Goal: Task Accomplishment & Management: Use online tool/utility

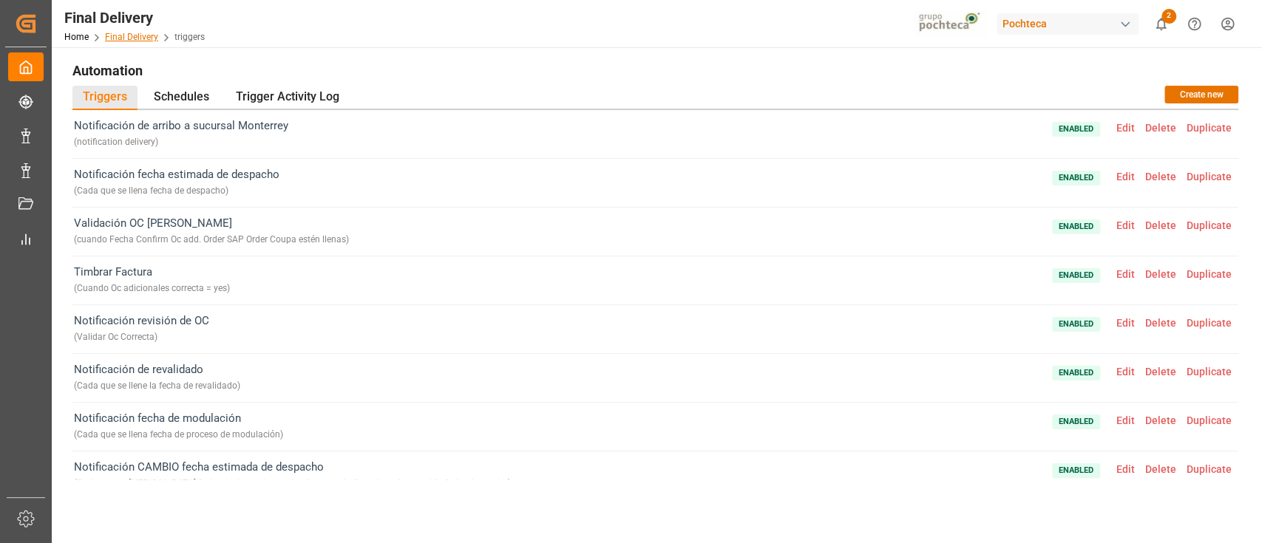
click at [146, 33] on link "Final Delivery" at bounding box center [131, 37] width 53 height 10
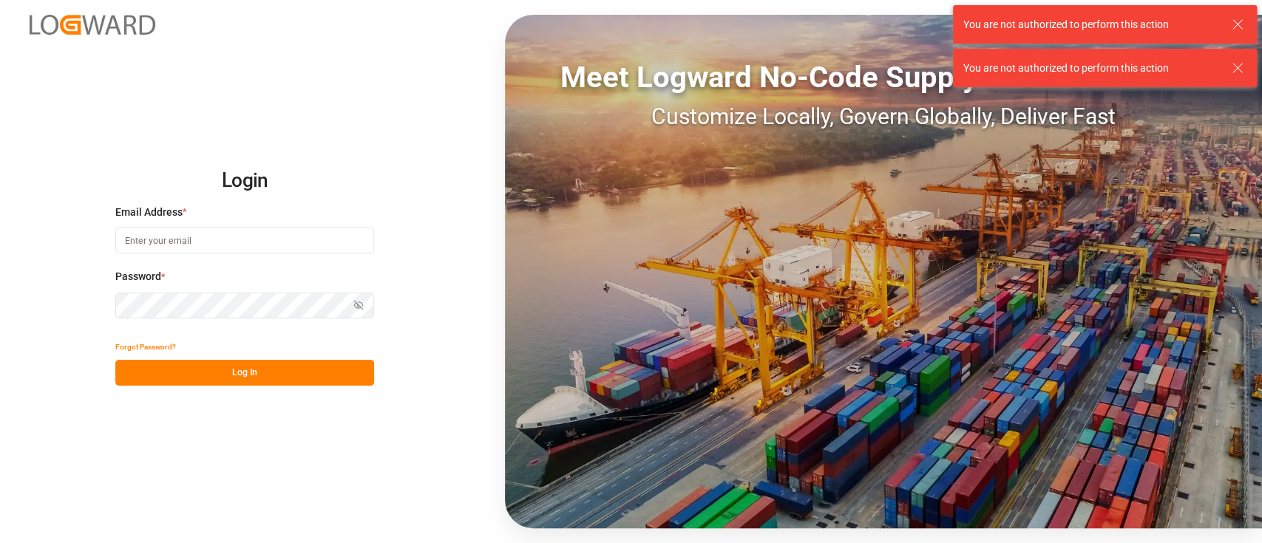
click at [251, 239] on input at bounding box center [244, 241] width 259 height 26
type input "[PERSON_NAME][EMAIL_ADDRESS][PERSON_NAME][DOMAIN_NAME]"
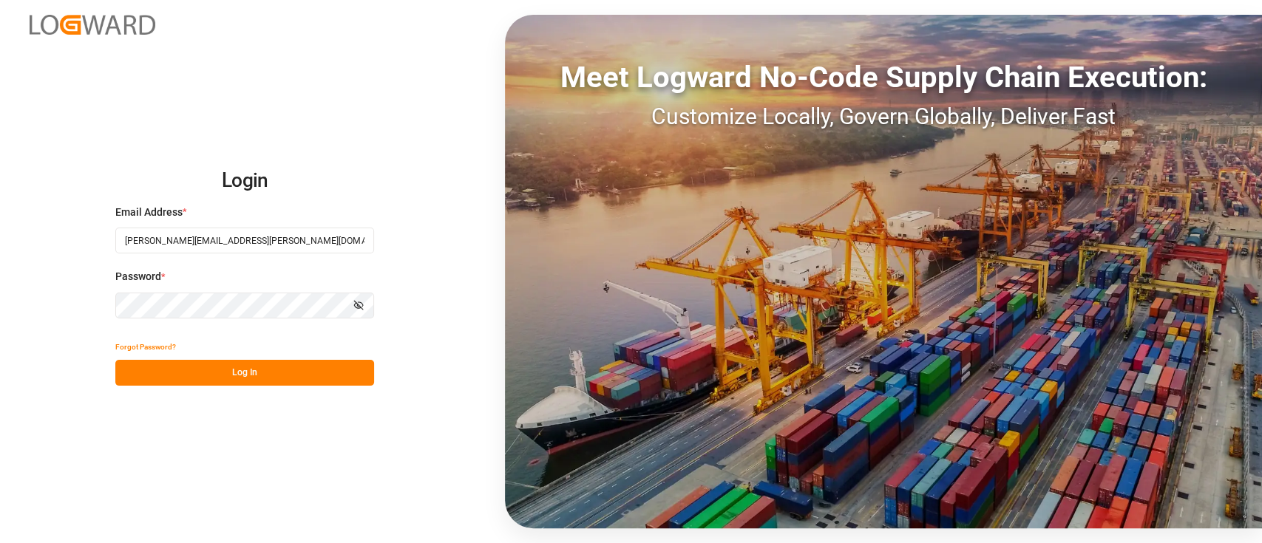
click at [289, 370] on button "Log In" at bounding box center [244, 373] width 259 height 26
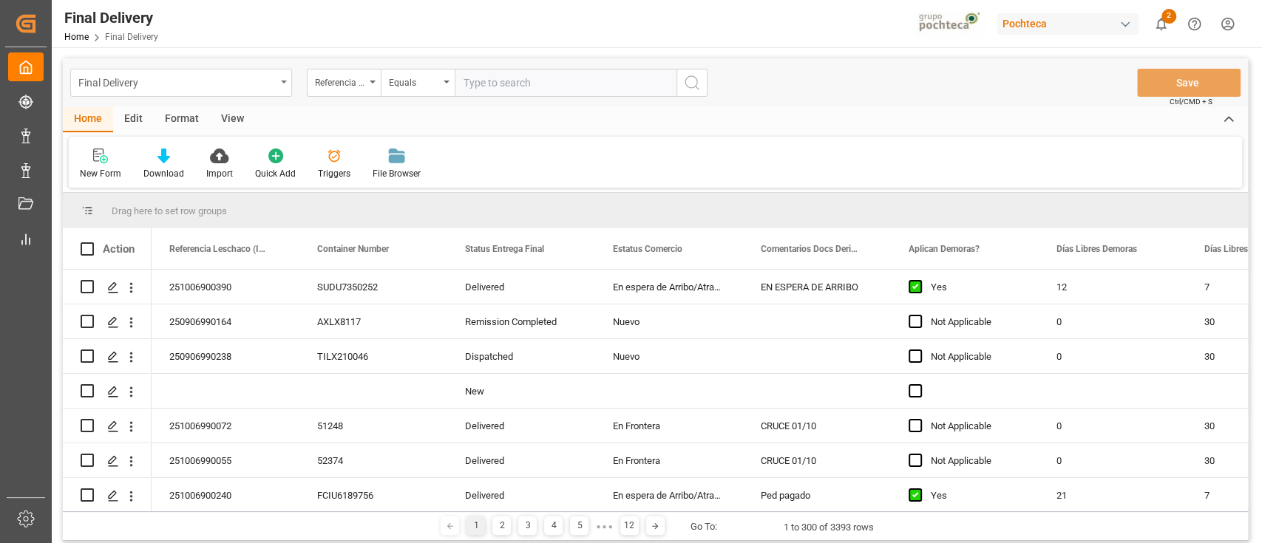
click at [268, 86] on div "Final Delivery" at bounding box center [176, 81] width 197 height 18
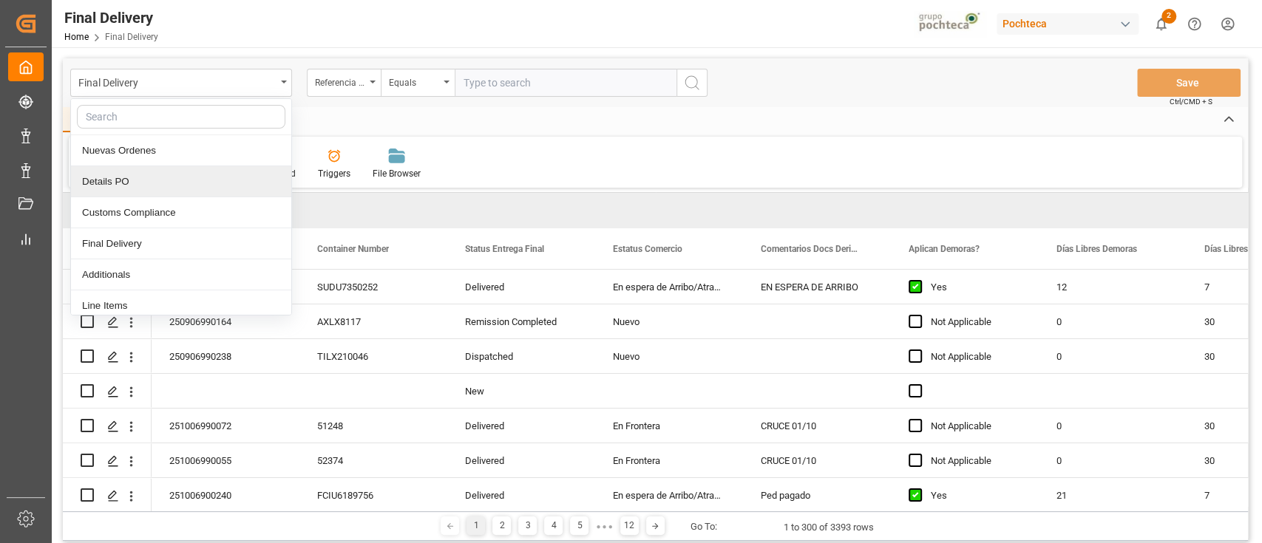
click at [164, 172] on div "Details PO" at bounding box center [181, 181] width 220 height 31
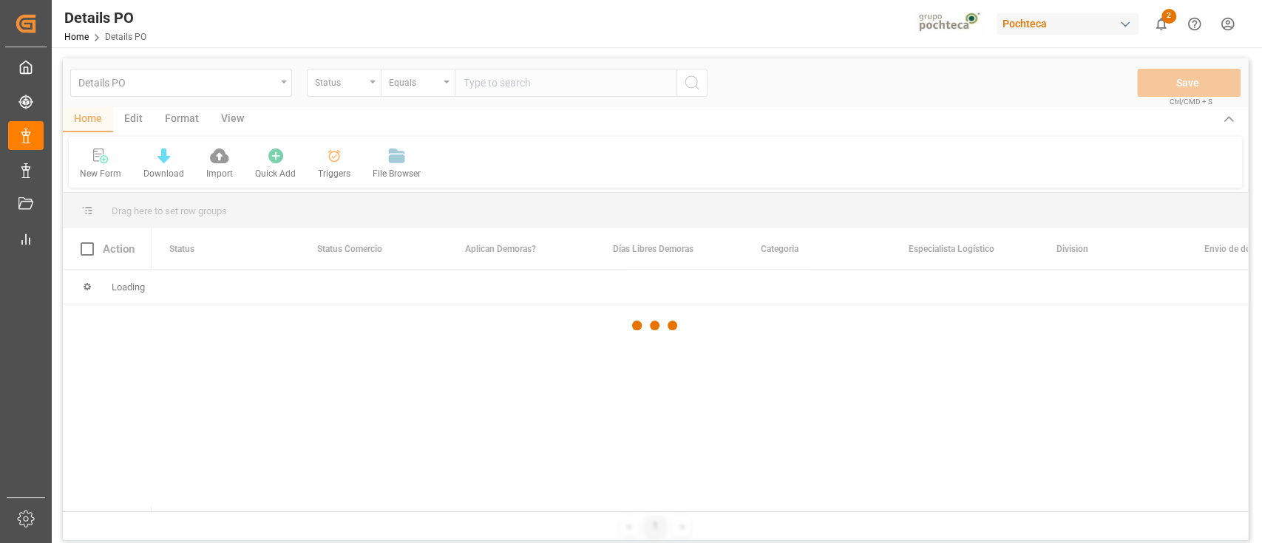
click at [322, 182] on div at bounding box center [655, 325] width 1185 height 534
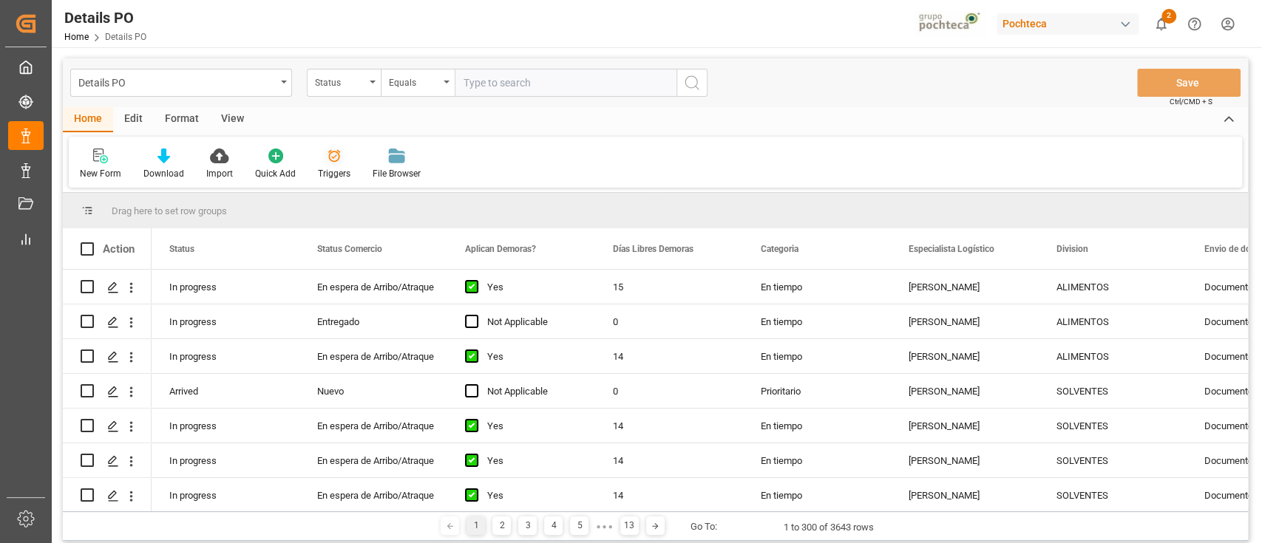
click at [322, 163] on div at bounding box center [334, 156] width 33 height 16
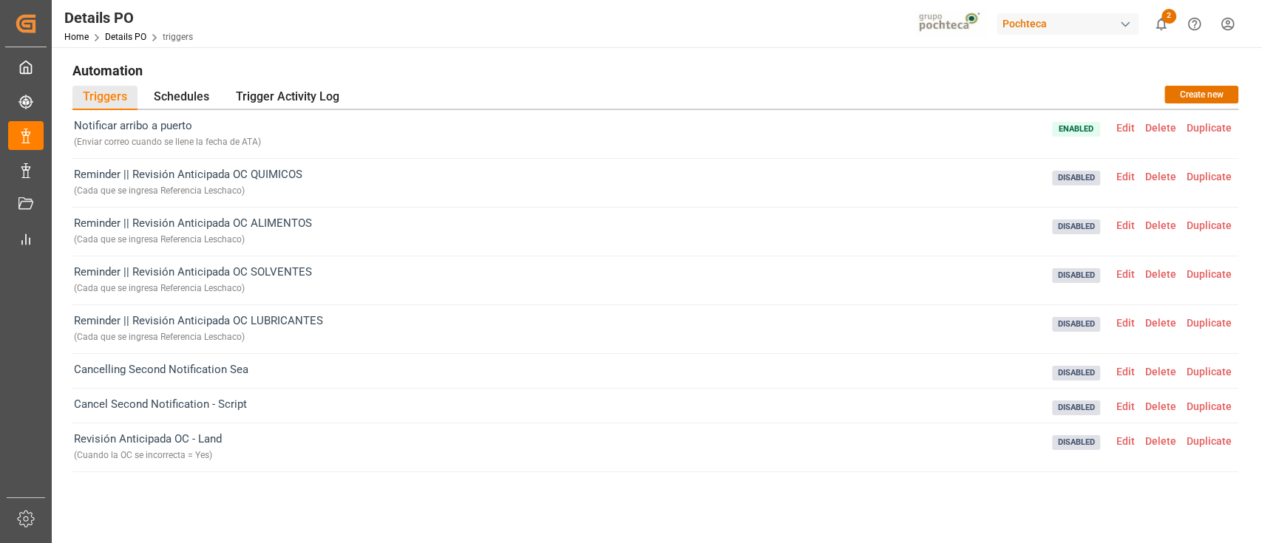
click at [1124, 128] on span "Edit" at bounding box center [1125, 128] width 29 height 12
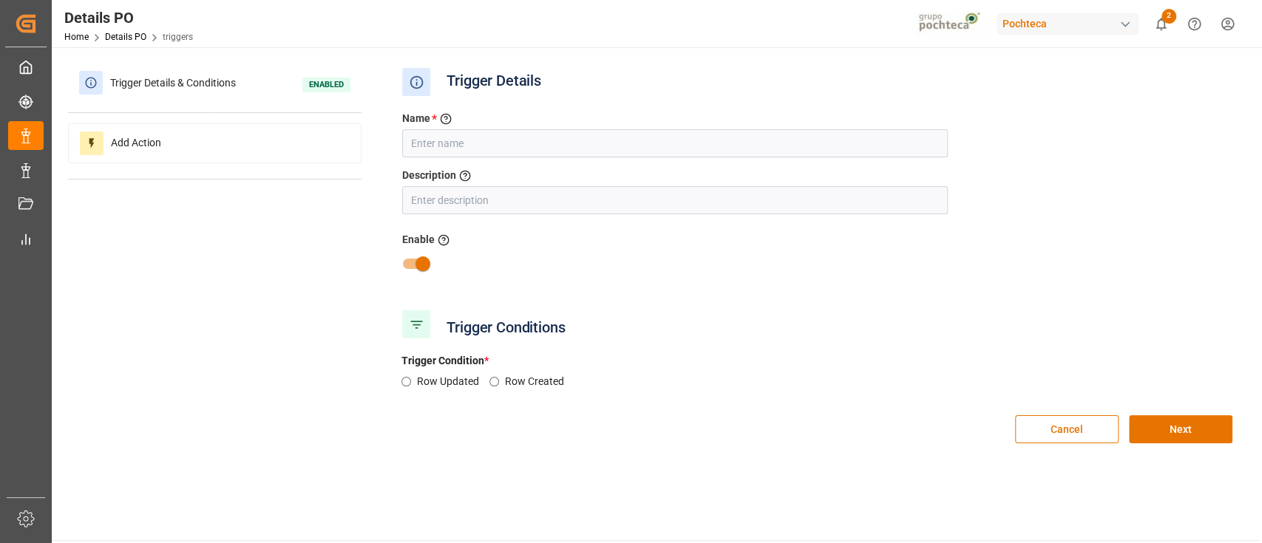
type input "Notificar arribo a puerto"
type input "Enviar correo cuando se llene la fecha de ATA"
radio input "true"
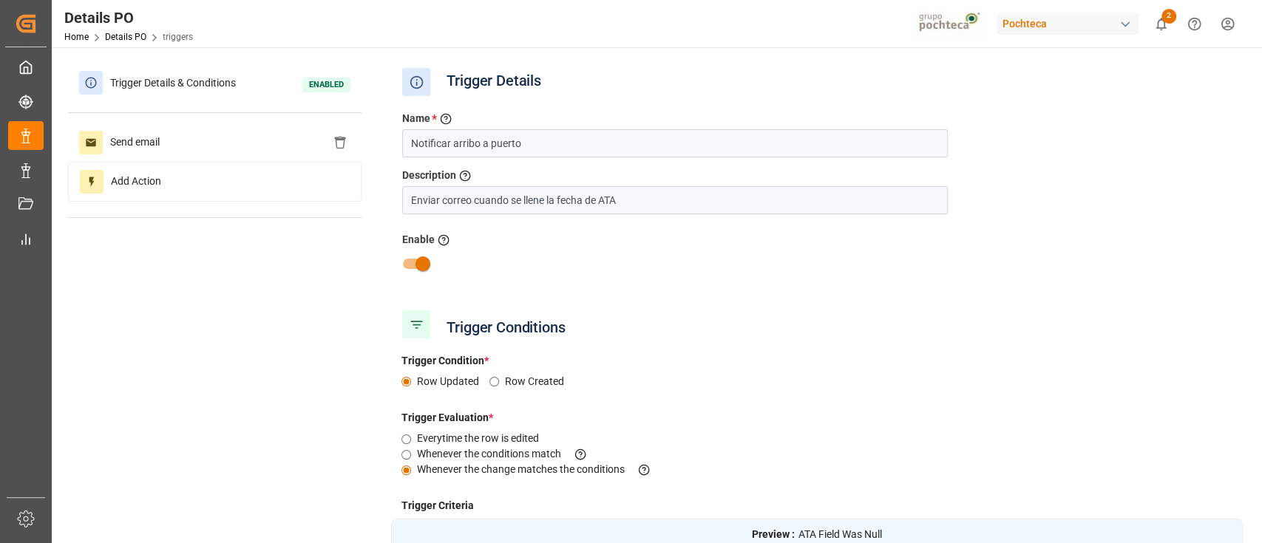
scroll to position [350, 0]
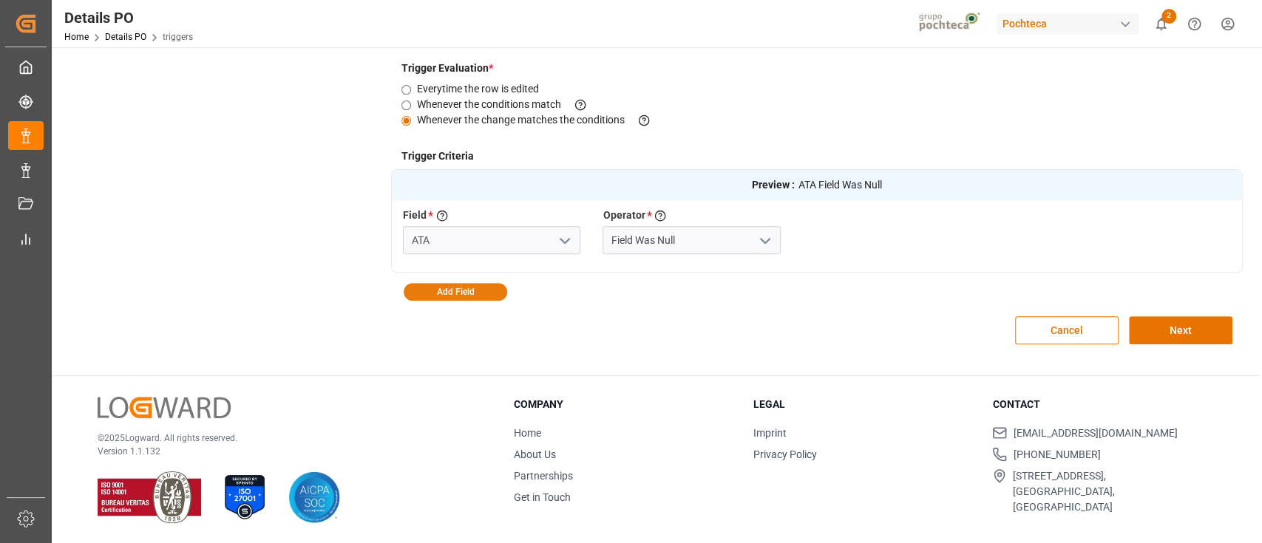
click at [486, 294] on button "Add Field" at bounding box center [455, 292] width 103 height 18
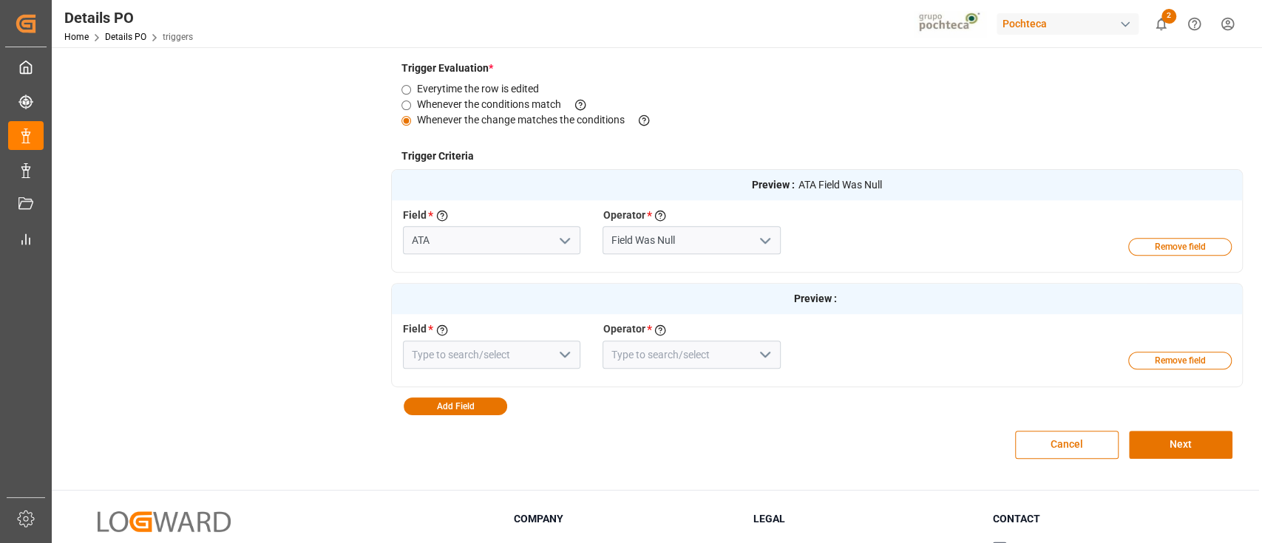
click at [521, 373] on div "Field * Select a field to create a criteria Operator * Choose an operator to ev…" at bounding box center [791, 349] width 799 height 54
click at [514, 358] on input at bounding box center [491, 355] width 177 height 28
type input "lin"
click at [757, 352] on icon "open menu" at bounding box center [765, 355] width 18 height 18
click at [757, 352] on icon "close menu" at bounding box center [765, 355] width 18 height 18
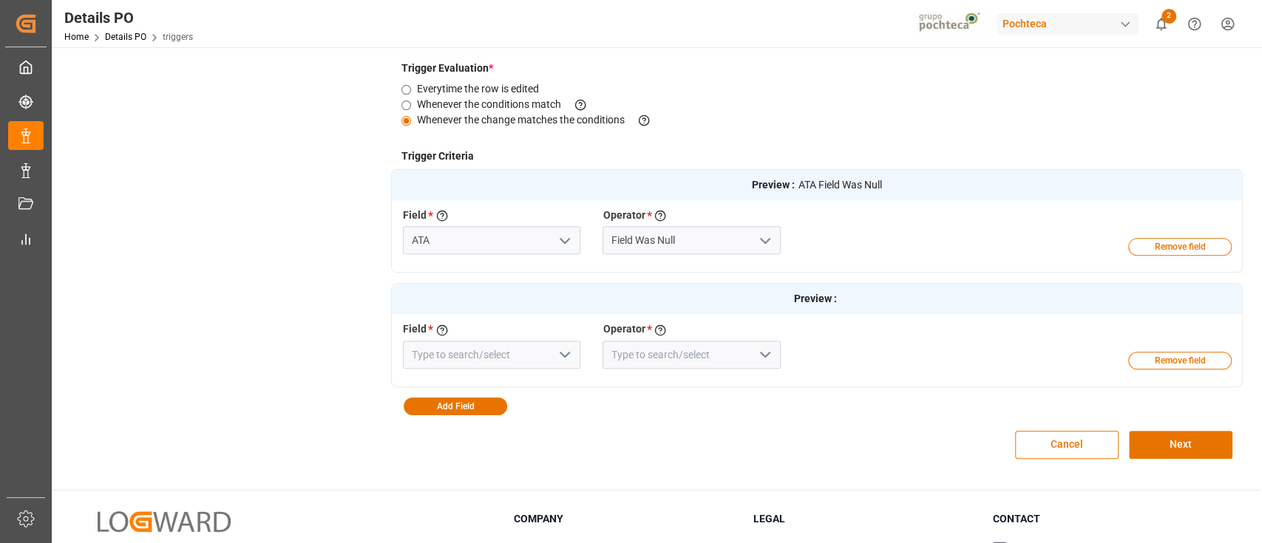
click at [792, 386] on div "Preview : Field * Select a field to create a criteria Operator * Choose an oper…" at bounding box center [817, 334] width 852 height 103
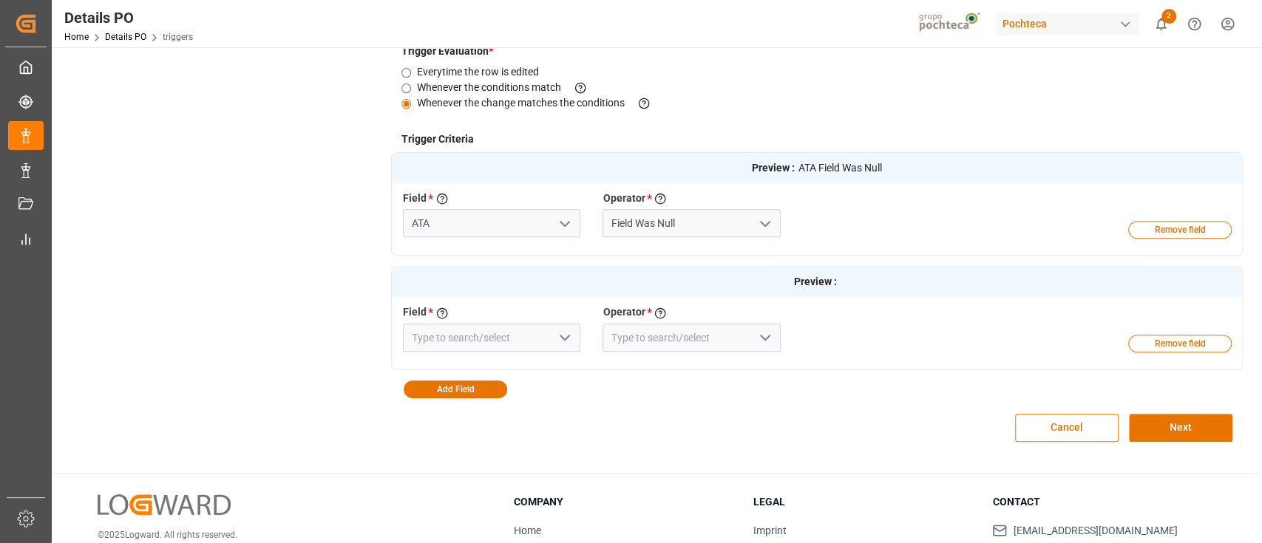
scroll to position [370, 0]
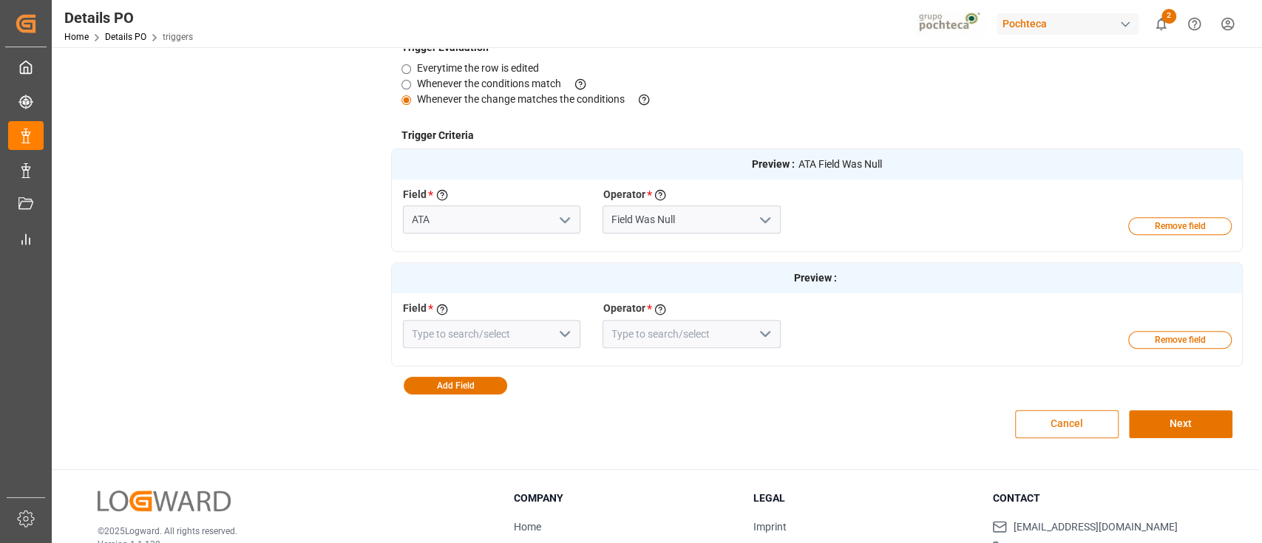
click at [1041, 418] on button "Cancel" at bounding box center [1066, 424] width 103 height 28
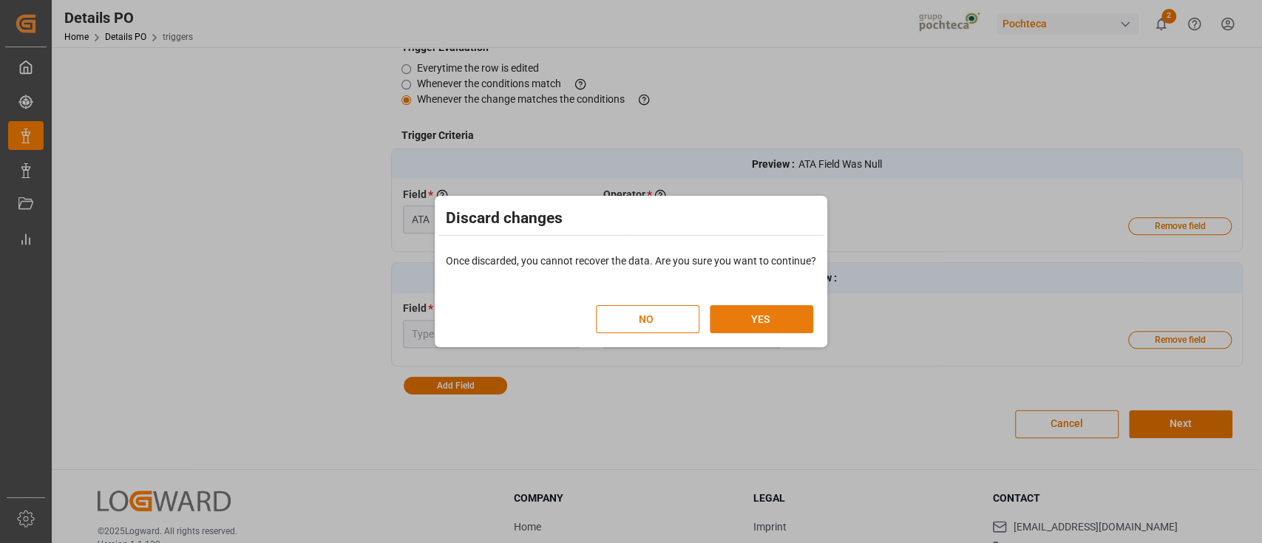
click at [748, 307] on button "YES" at bounding box center [761, 319] width 103 height 28
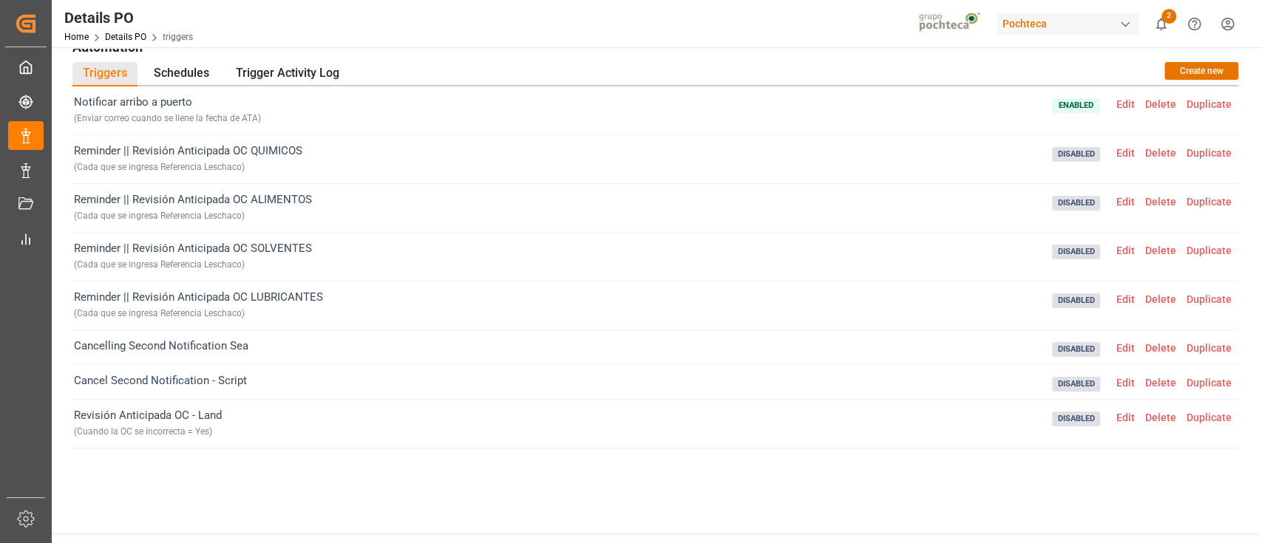
scroll to position [0, 0]
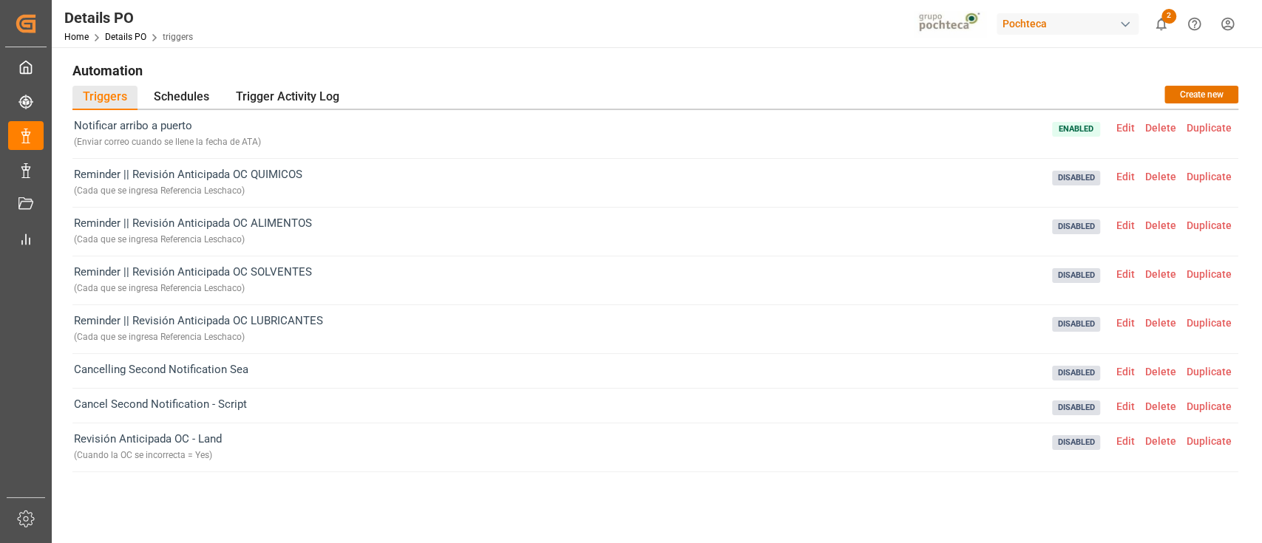
click at [117, 30] on div "Home Details PO triggers" at bounding box center [128, 37] width 129 height 16
click at [118, 32] on link "Details PO" at bounding box center [125, 37] width 41 height 10
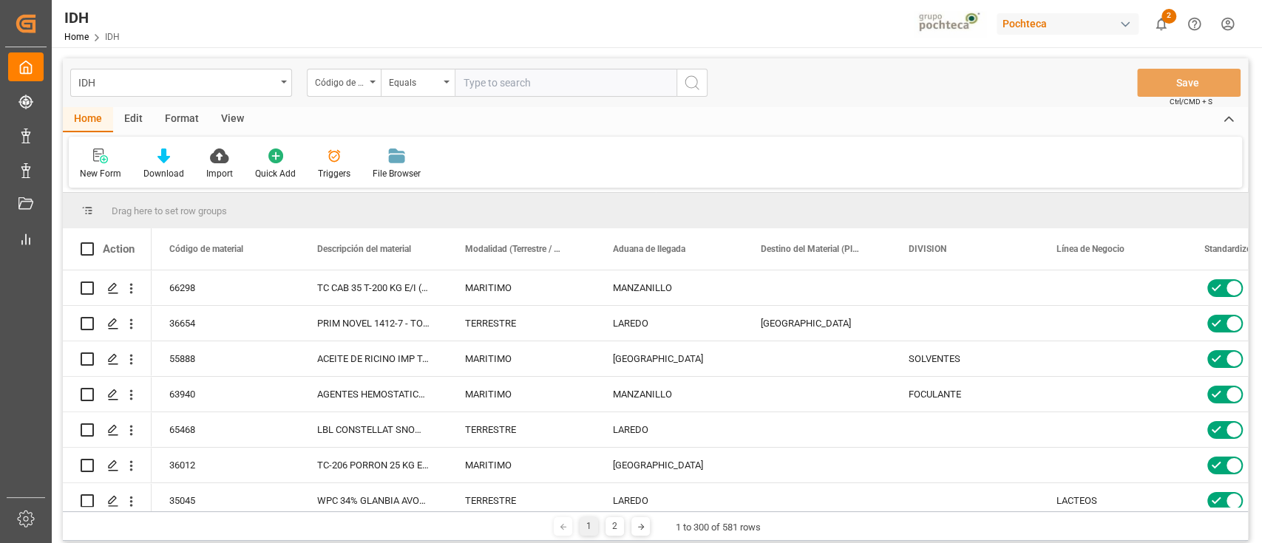
scroll to position [690, 0]
